Goal: Check status: Check status

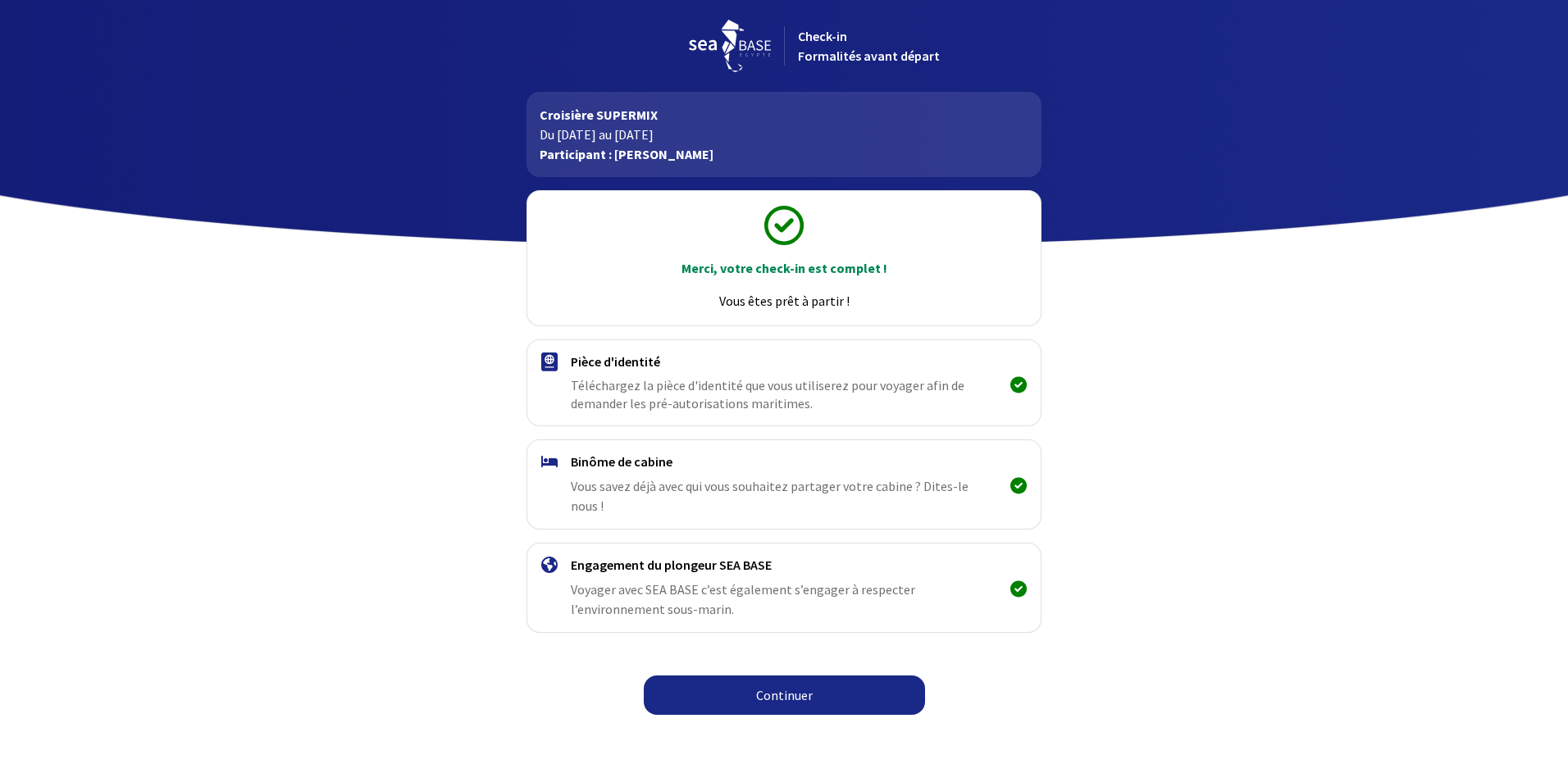
click at [765, 517] on link "Continuer" at bounding box center [784, 695] width 281 height 40
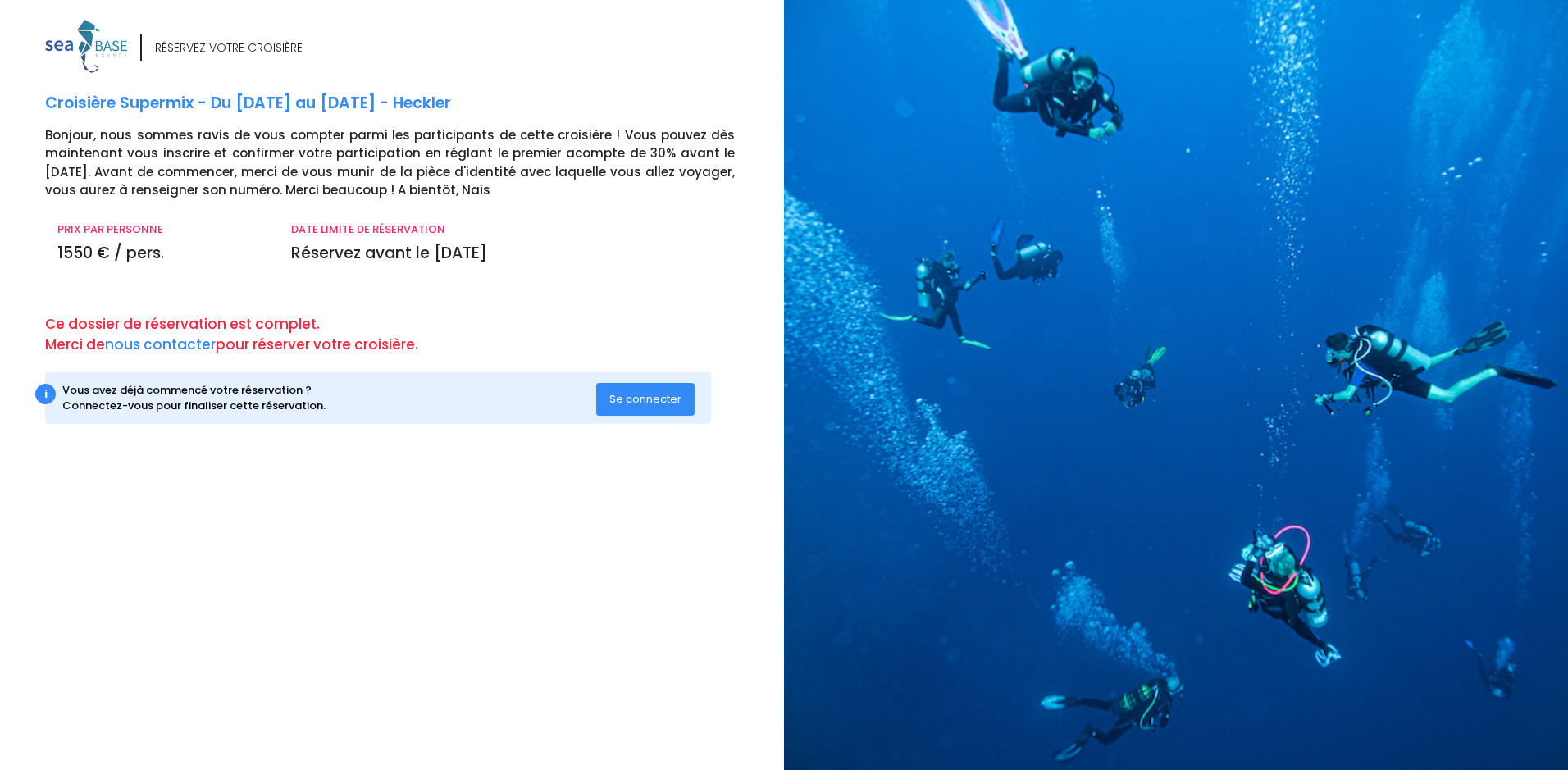
click at [636, 400] on span "Se connecter" at bounding box center [645, 399] width 72 height 16
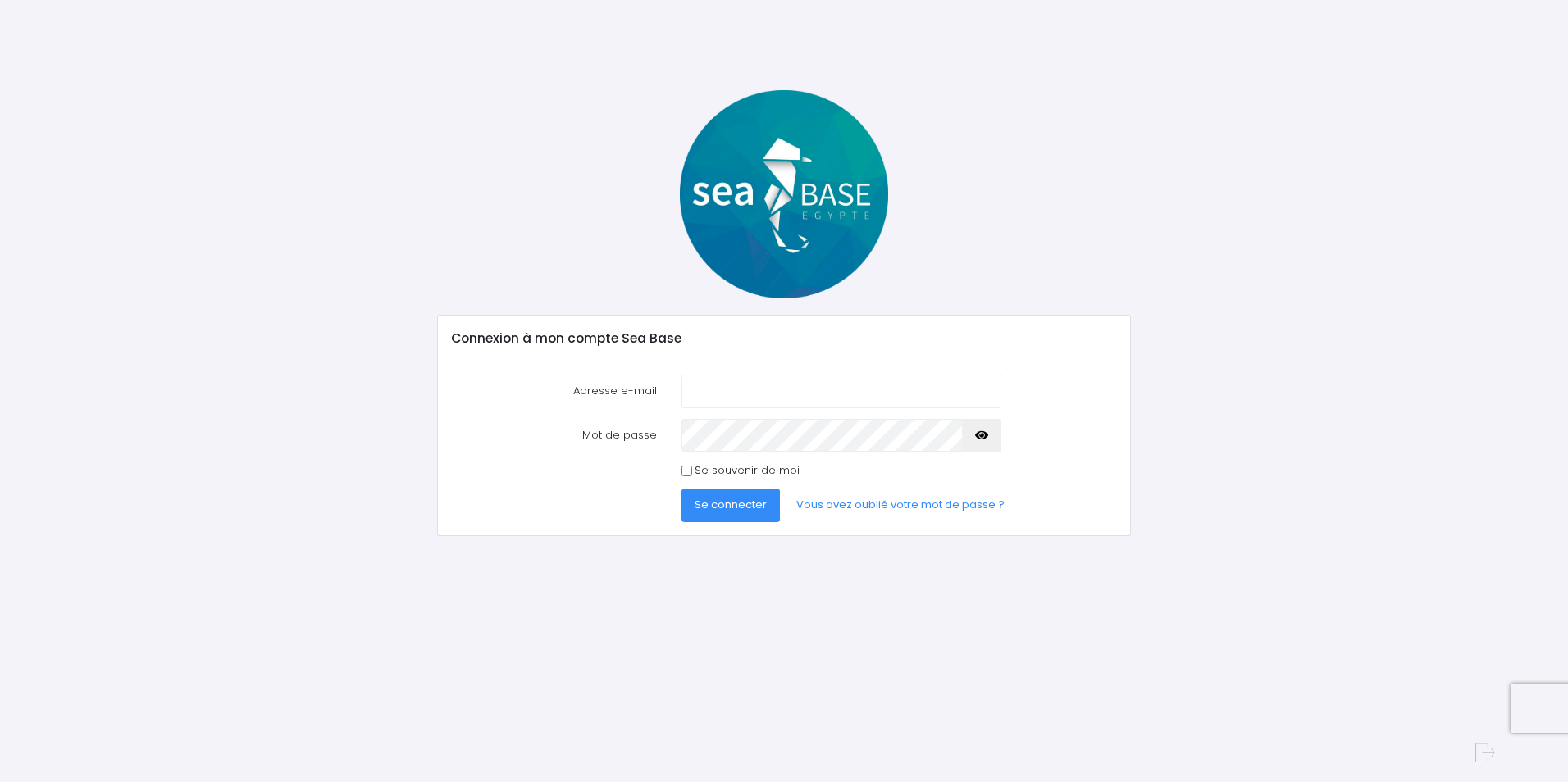
click at [697, 391] on input "Adresse e-mail" at bounding box center [841, 391] width 320 height 33
type input "s.gardere@wanadoo.fr"
click at [764, 500] on span "Se connecter" at bounding box center [731, 505] width 72 height 16
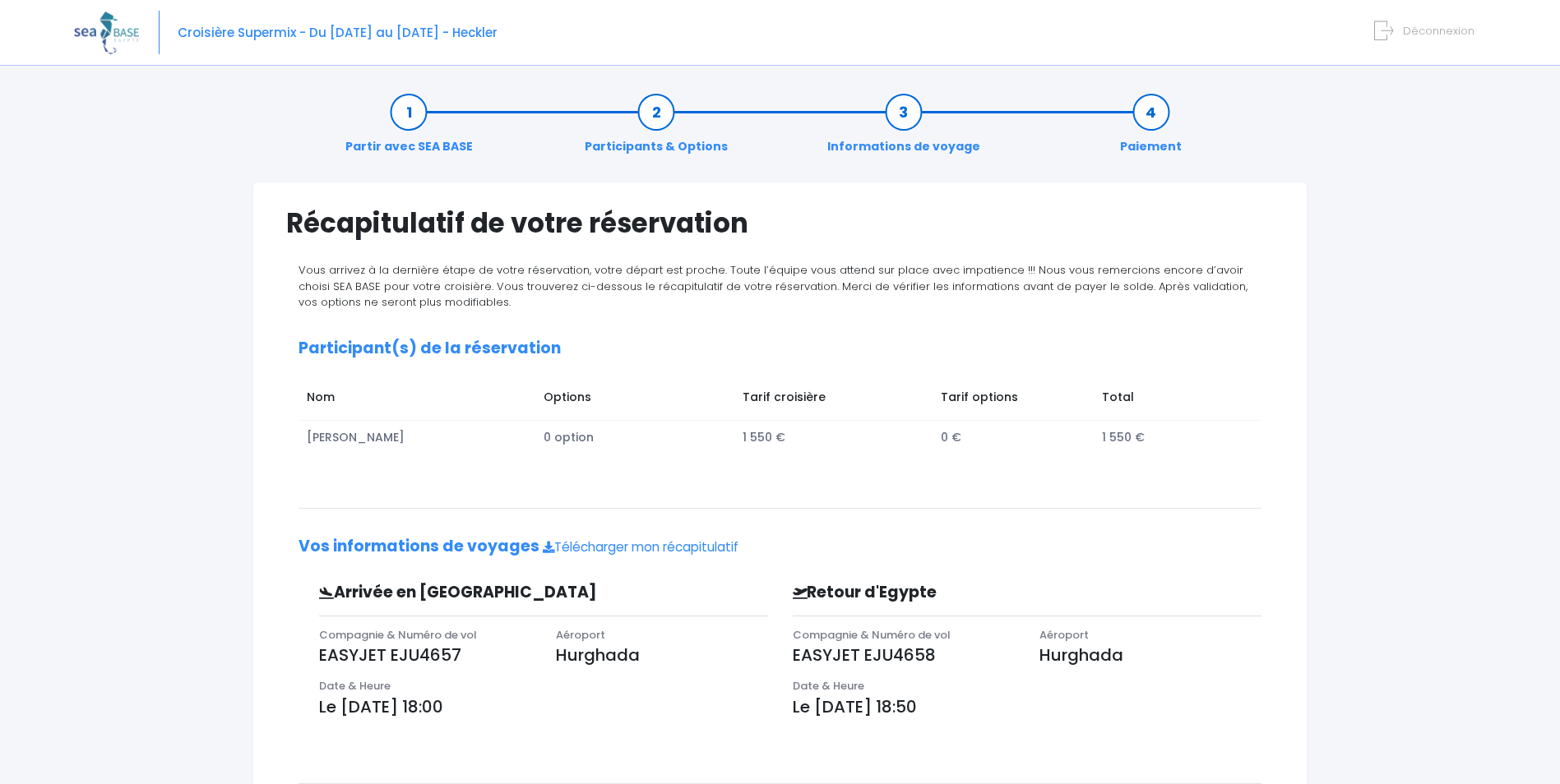
scroll to position [165, 0]
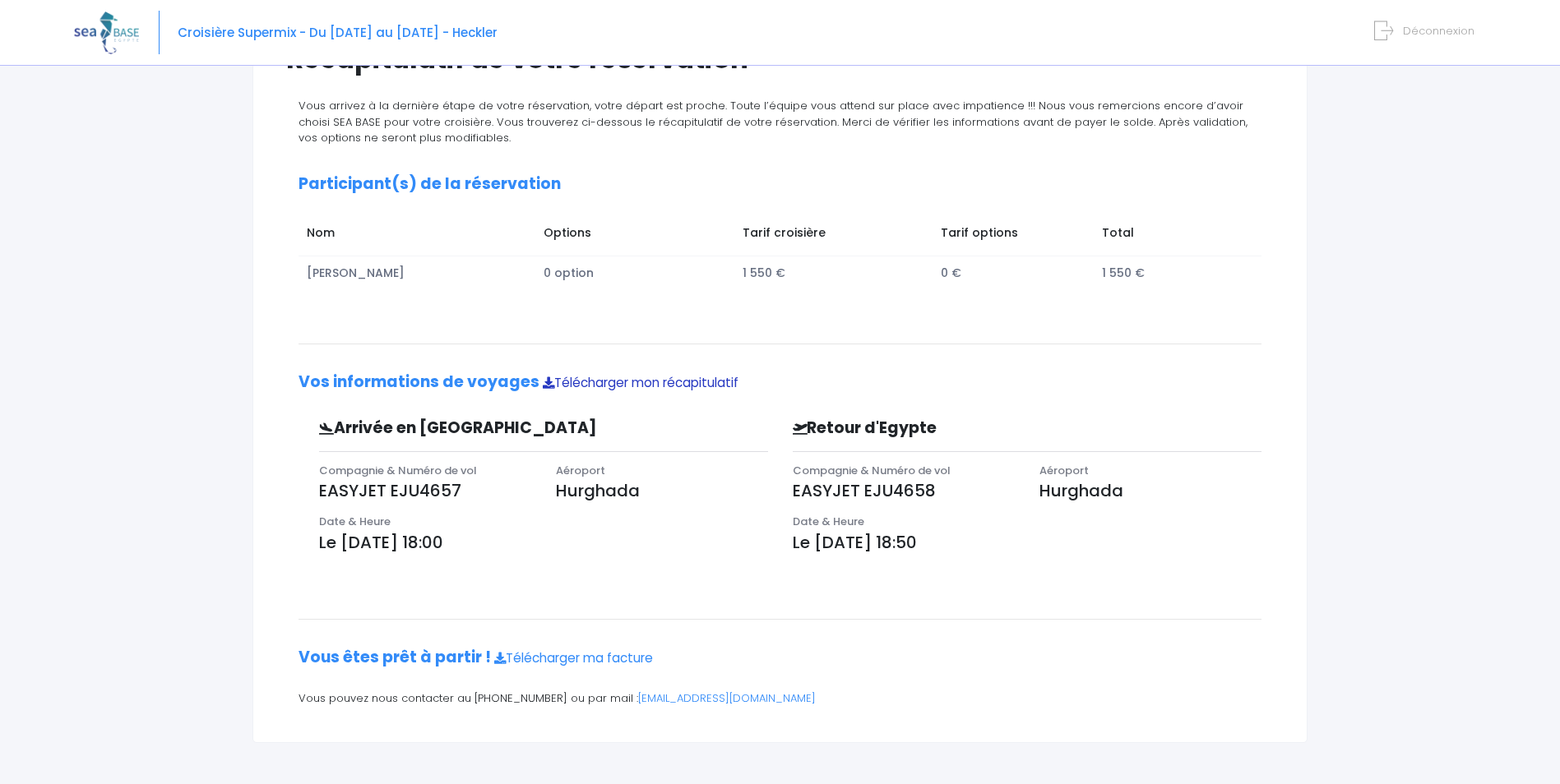
click at [581, 379] on link "Télécharger mon récapitulatif" at bounding box center [640, 382] width 196 height 17
click at [542, 386] on icon at bounding box center [548, 383] width 12 height 12
click at [495, 655] on icon at bounding box center [500, 658] width 12 height 12
click at [502, 659] on link "Télécharger ma facture" at bounding box center [573, 657] width 159 height 17
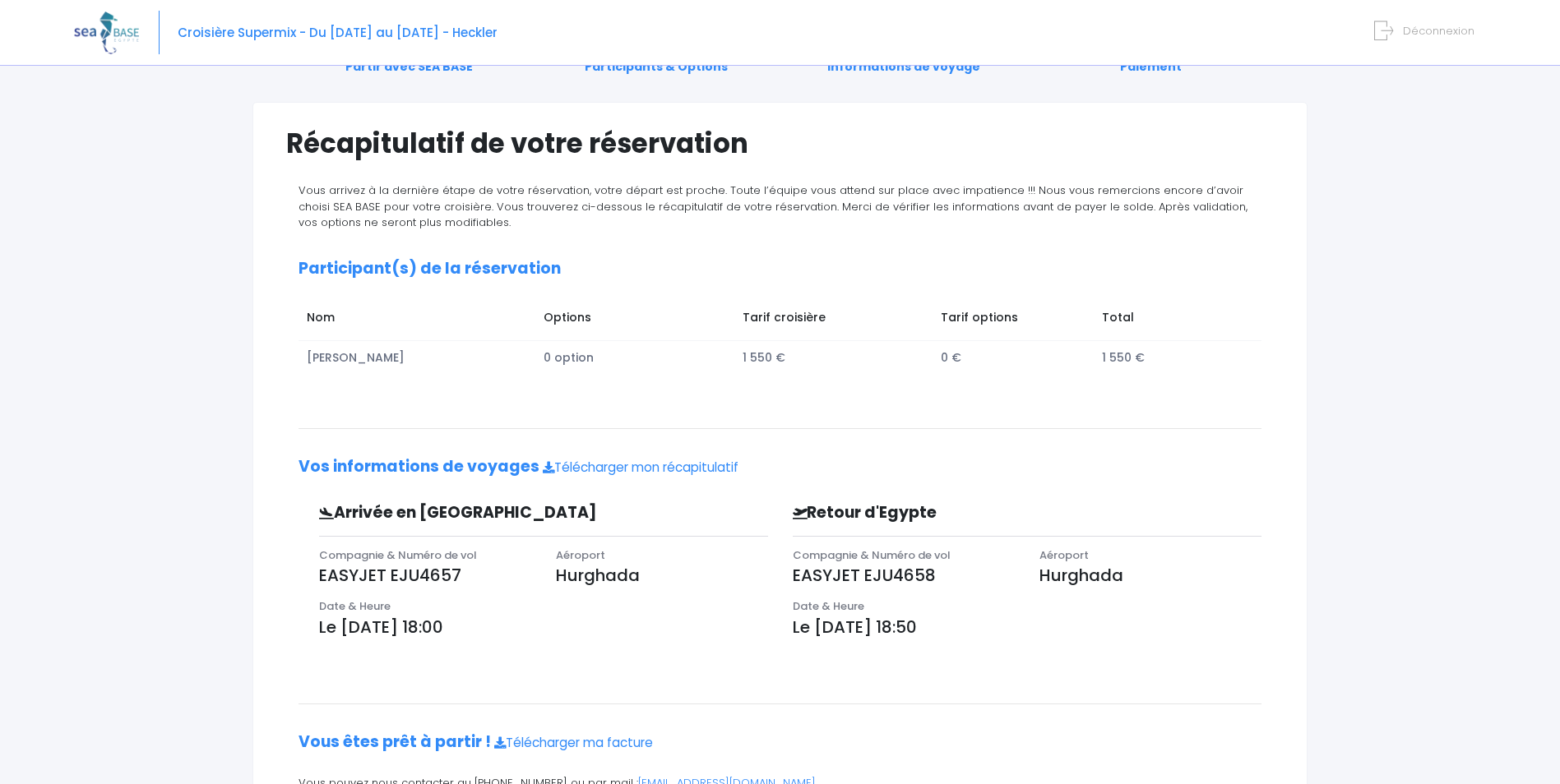
scroll to position [0, 0]
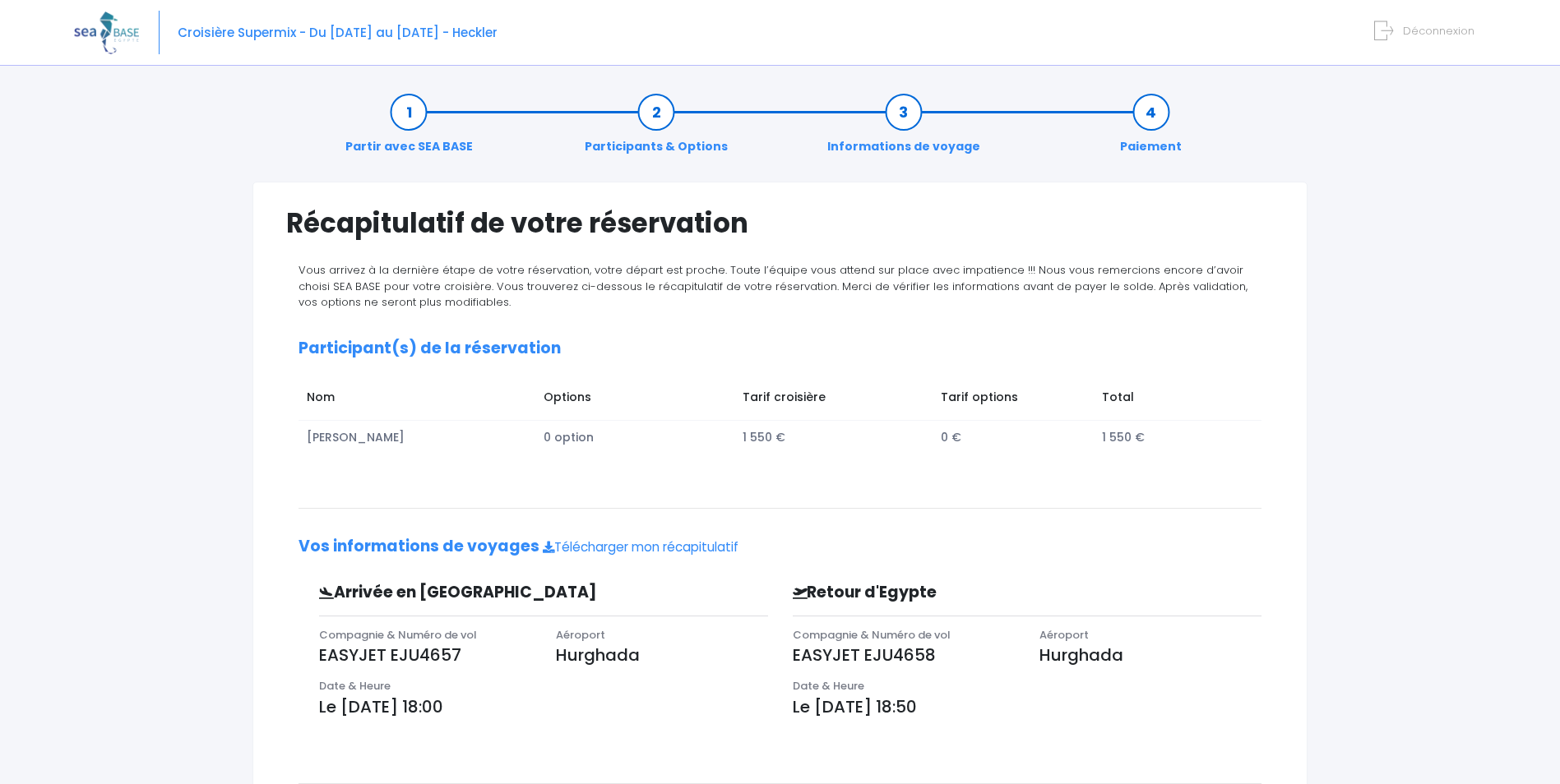
click at [906, 113] on link "Informations de voyage" at bounding box center [903, 129] width 169 height 51
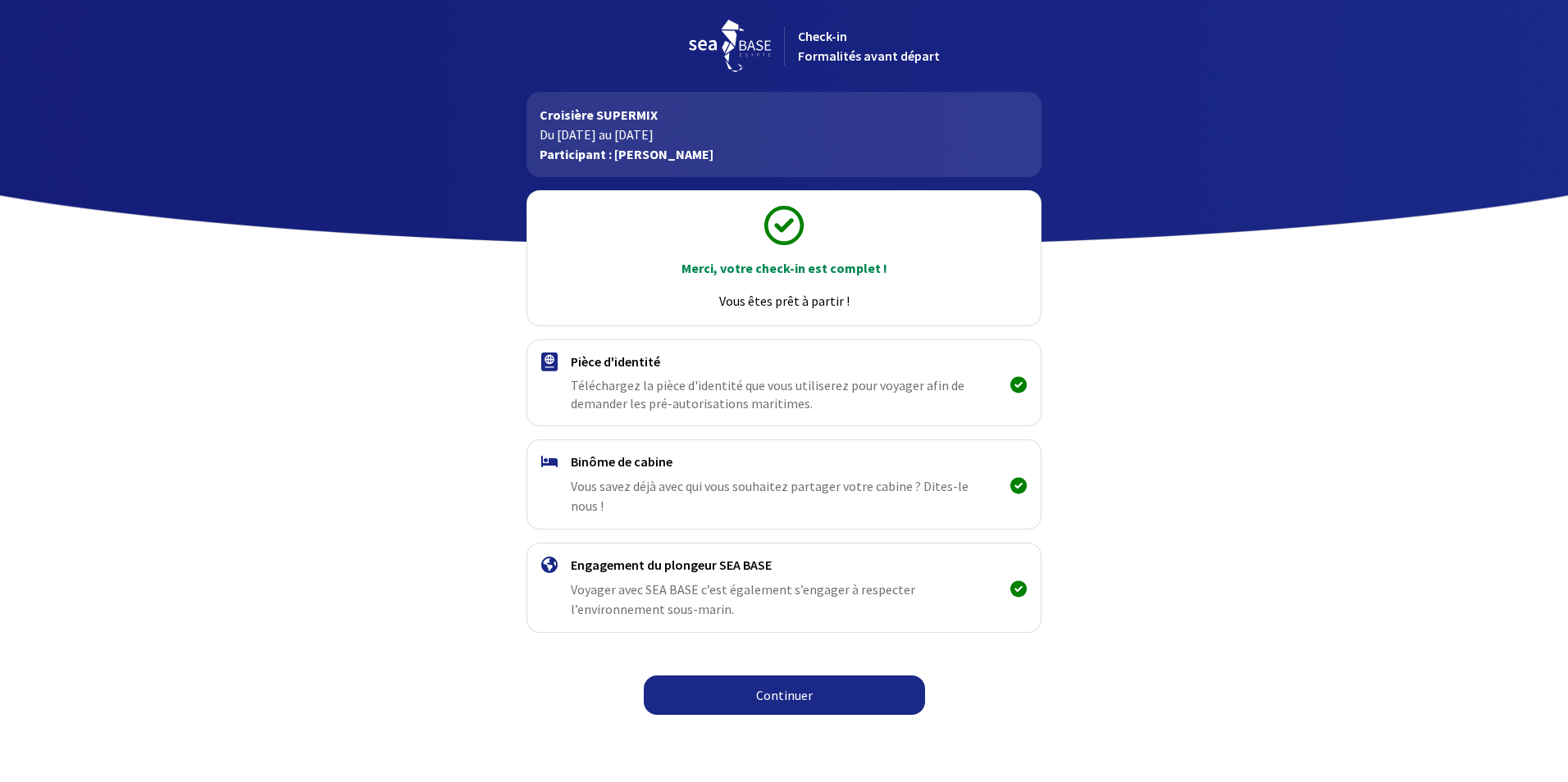
click at [854, 676] on link "Continuer" at bounding box center [784, 695] width 281 height 40
click at [802, 682] on link "Continuer" at bounding box center [784, 695] width 281 height 40
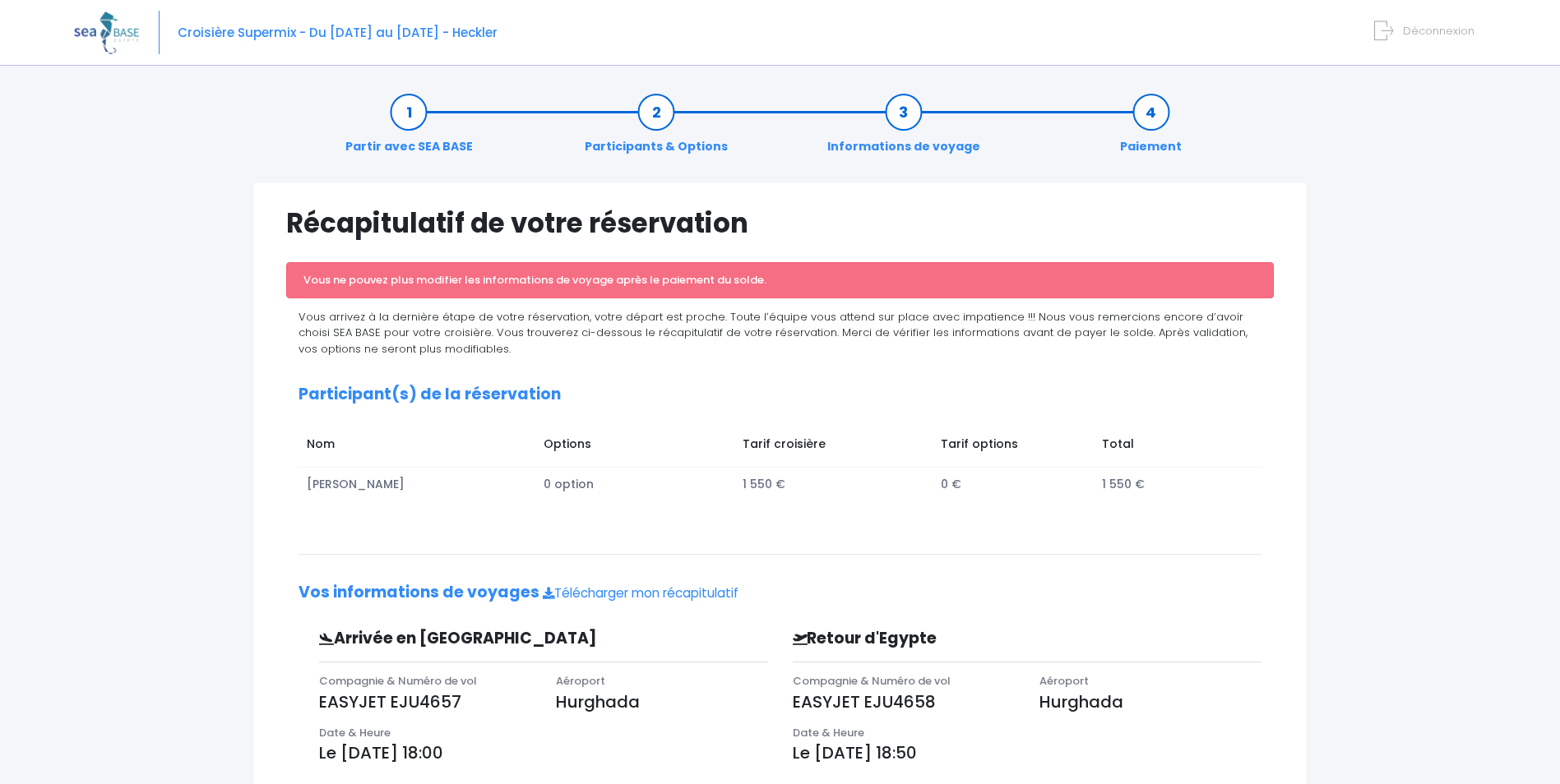
click at [661, 110] on link "Participants & Options" at bounding box center [656, 129] width 160 height 51
click at [656, 113] on link "Participants & Options" at bounding box center [656, 129] width 160 height 51
click at [563, 485] on span "0 option" at bounding box center [568, 484] width 51 height 17
click at [541, 35] on div "Croisière Supermix - Du 04/10/25 au 11/10/25 - Heckler Déconnexion" at bounding box center [767, 33] width 1387 height 66
click at [1445, 35] on span "Déconnexion" at bounding box center [1439, 31] width 72 height 16
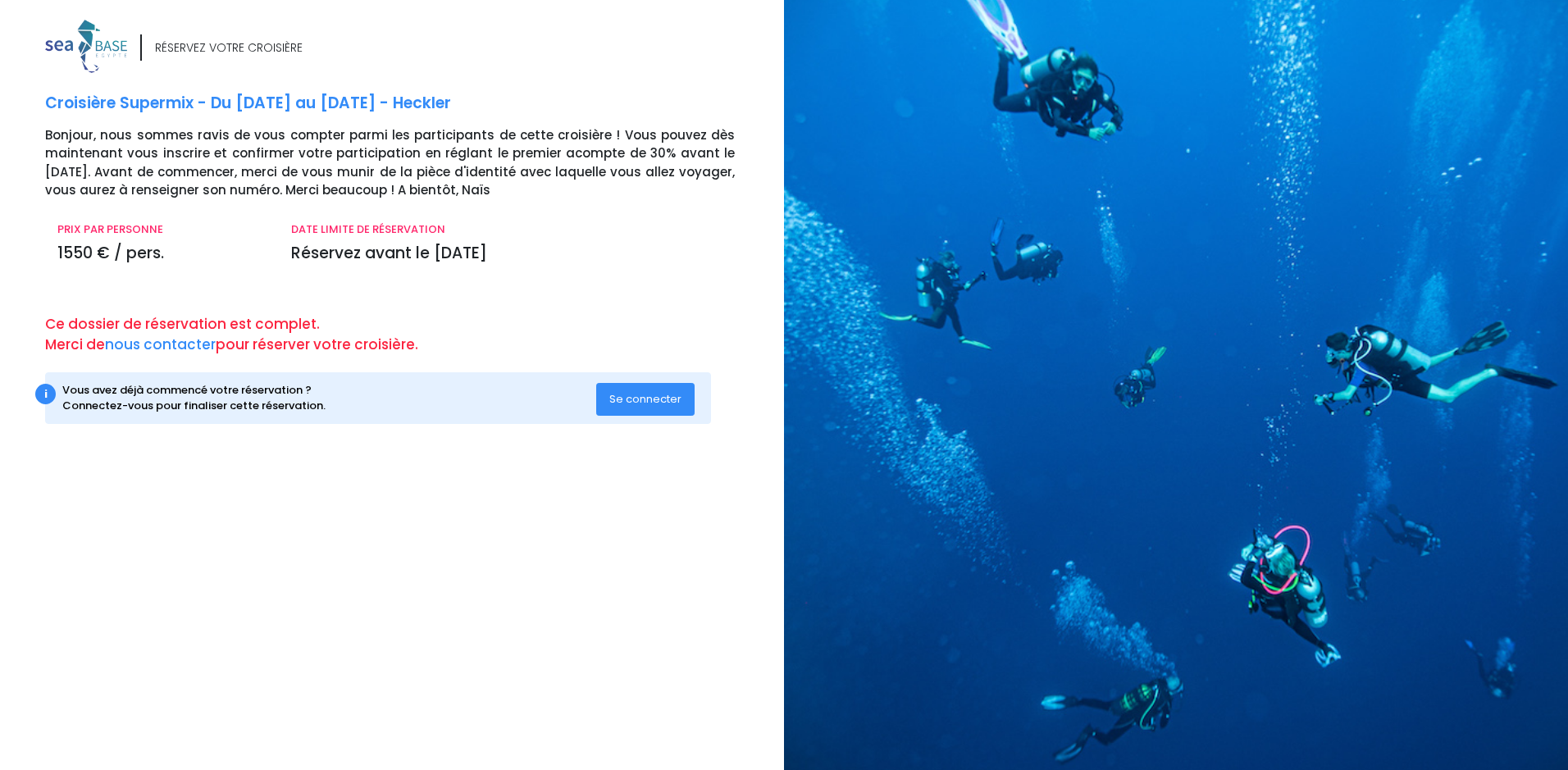
click at [635, 402] on span "Se connecter" at bounding box center [645, 399] width 72 height 16
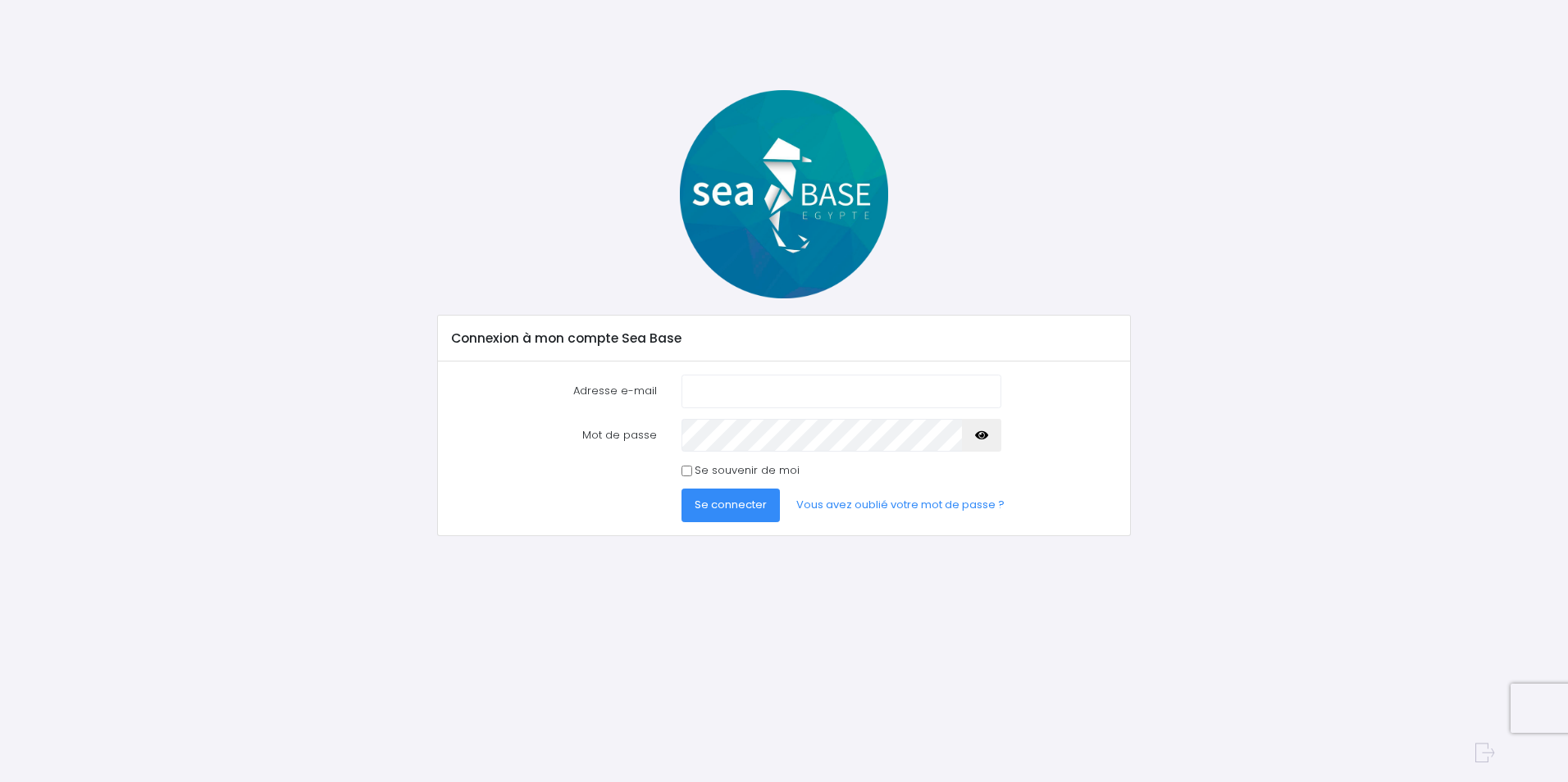
type input "s.gardere@wanadoo.fr"
click at [729, 504] on span "Se connecter" at bounding box center [731, 505] width 72 height 16
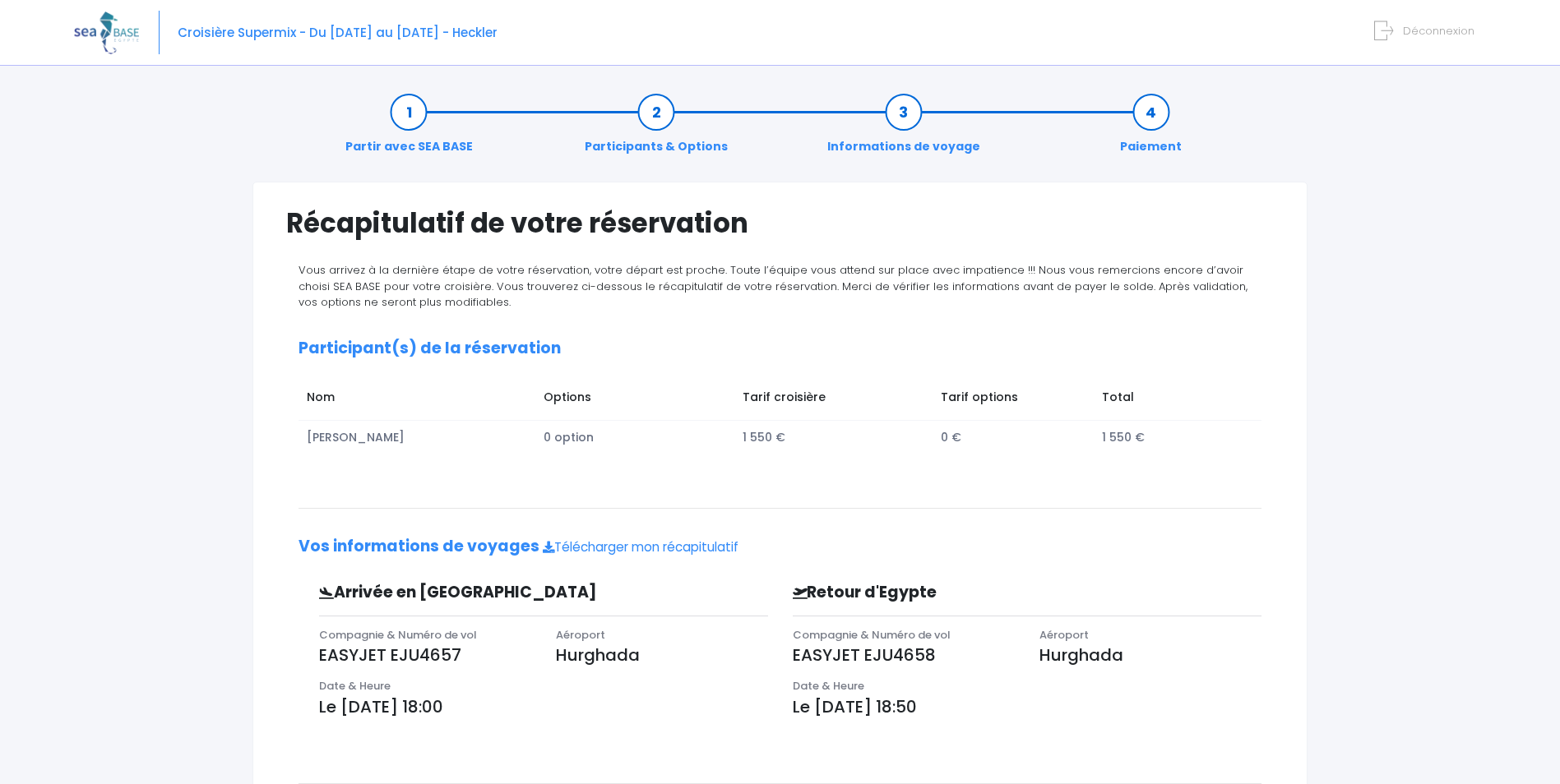
click at [1437, 29] on span "Déconnexion" at bounding box center [1439, 31] width 72 height 16
